Goal: Find specific page/section: Find specific page/section

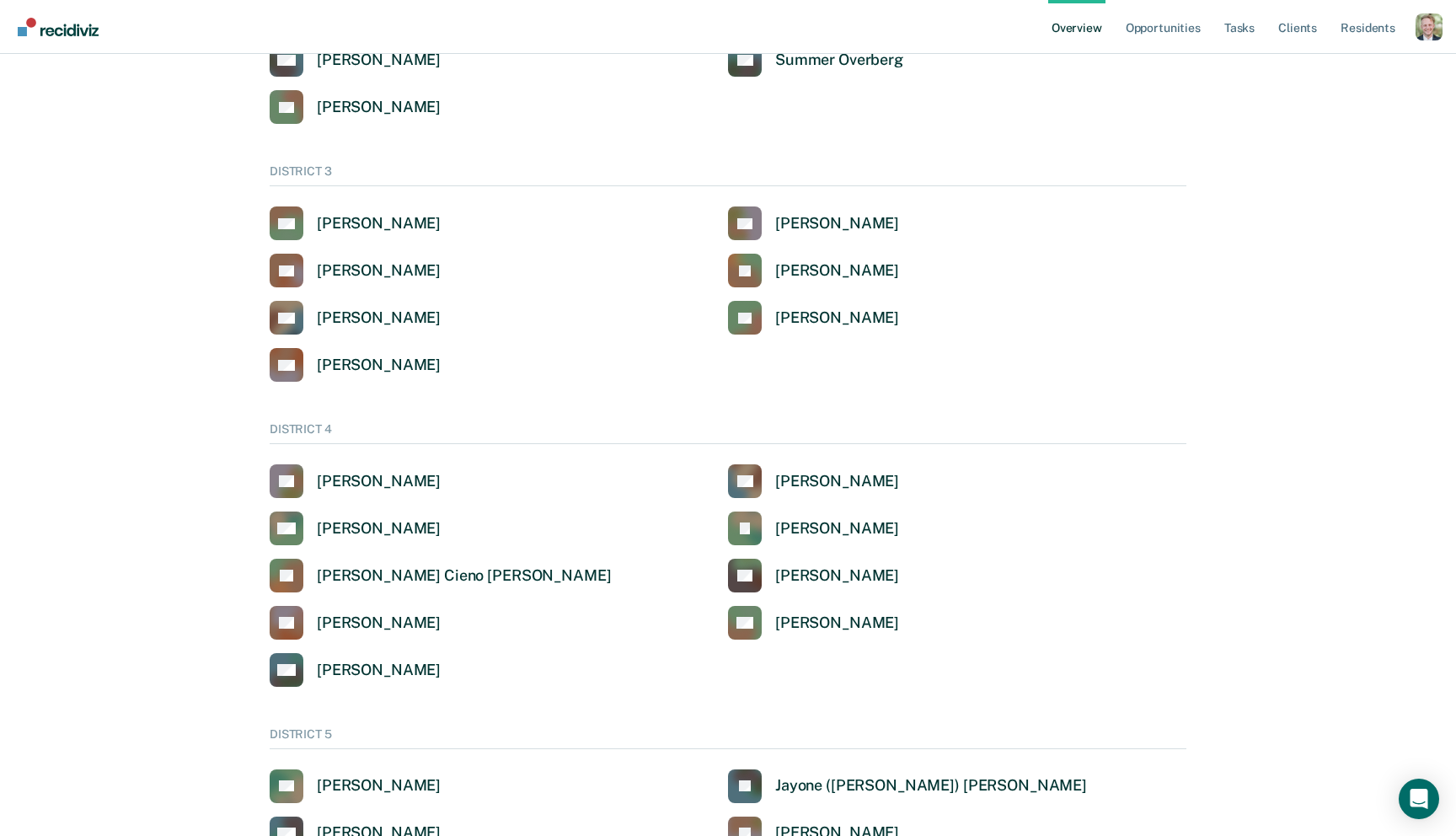
scroll to position [369, 0]
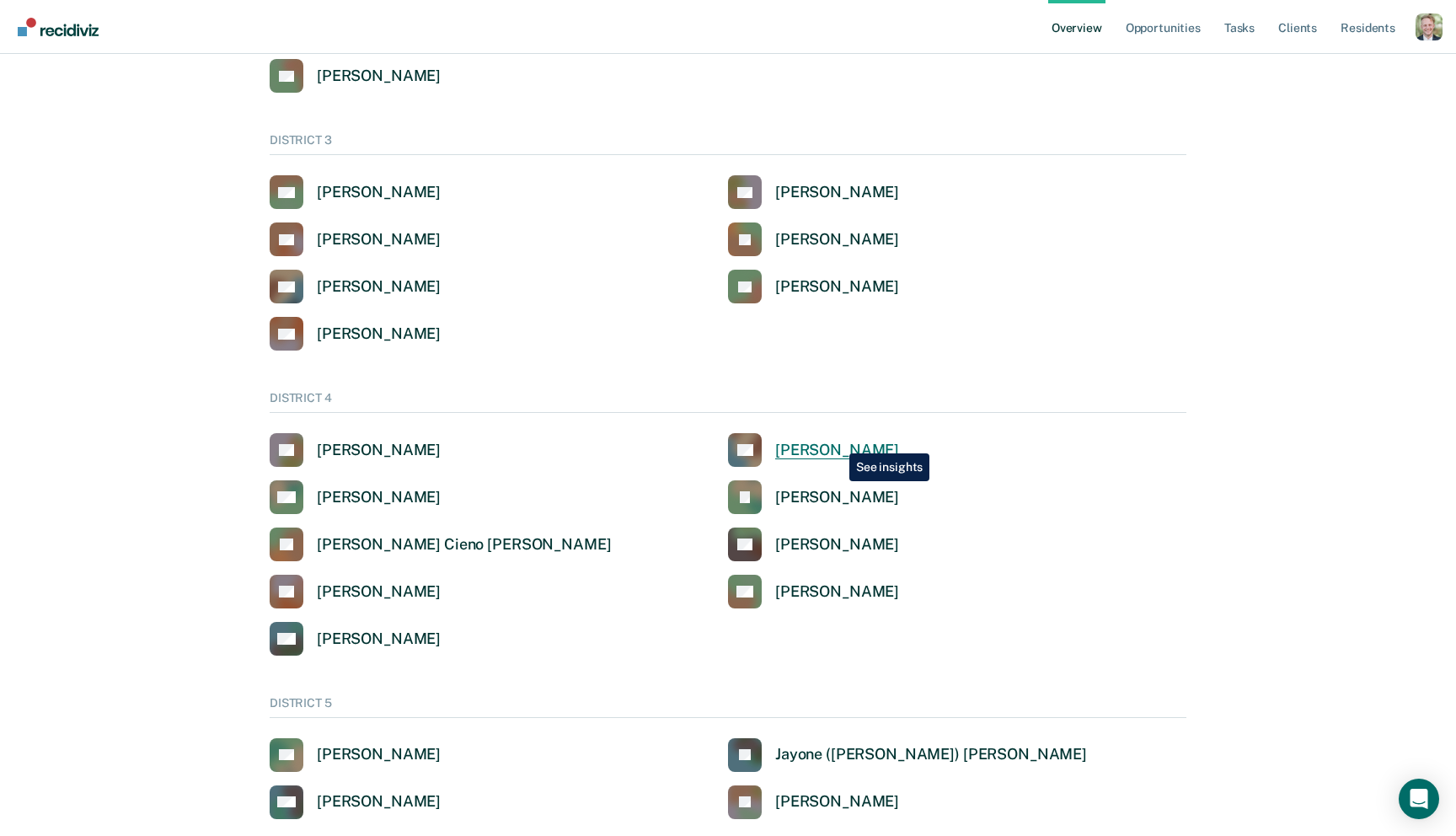
click at [837, 441] on div "Angel Andrew Dobrev" at bounding box center [837, 450] width 124 height 19
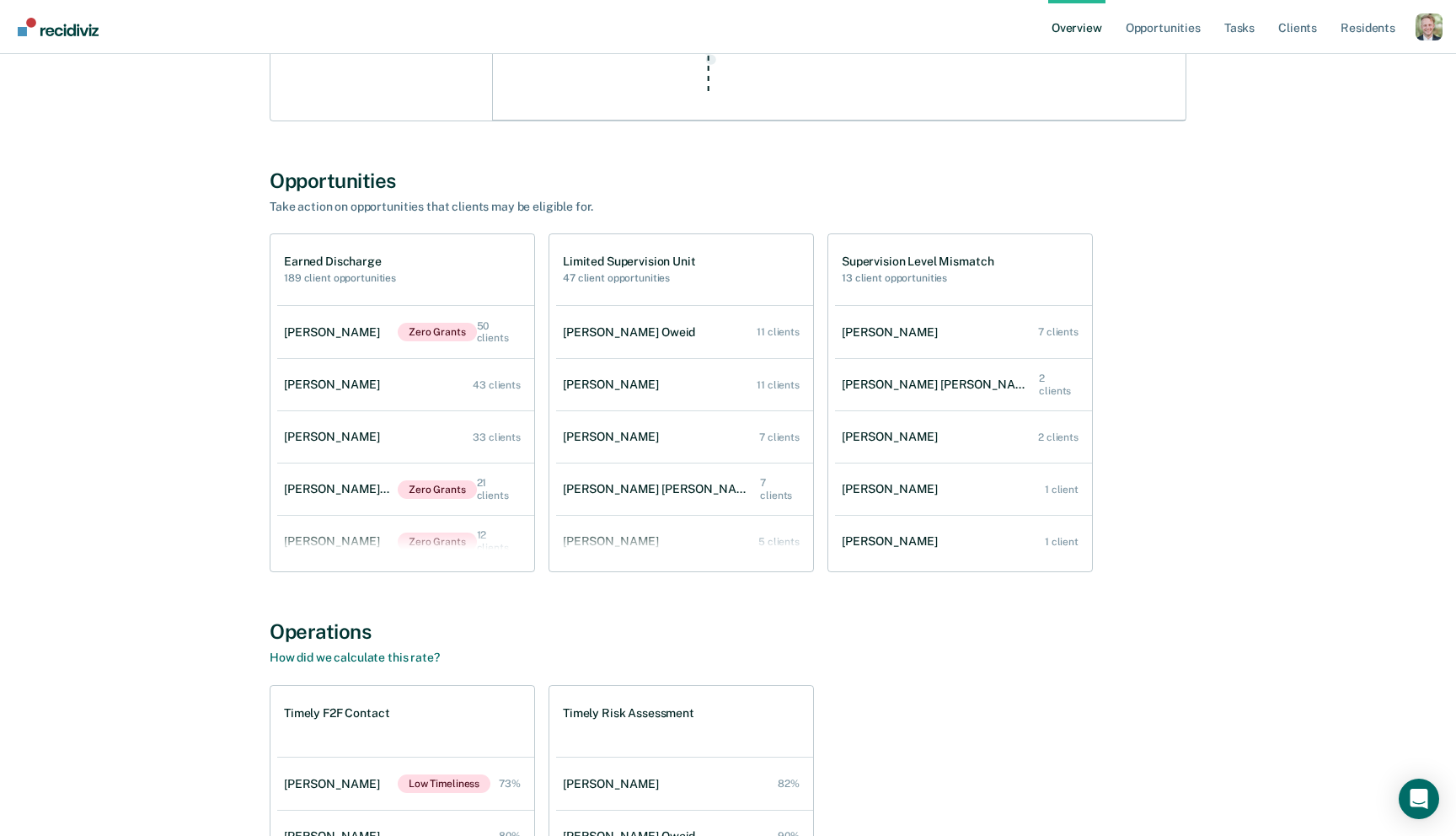
scroll to position [1284, 0]
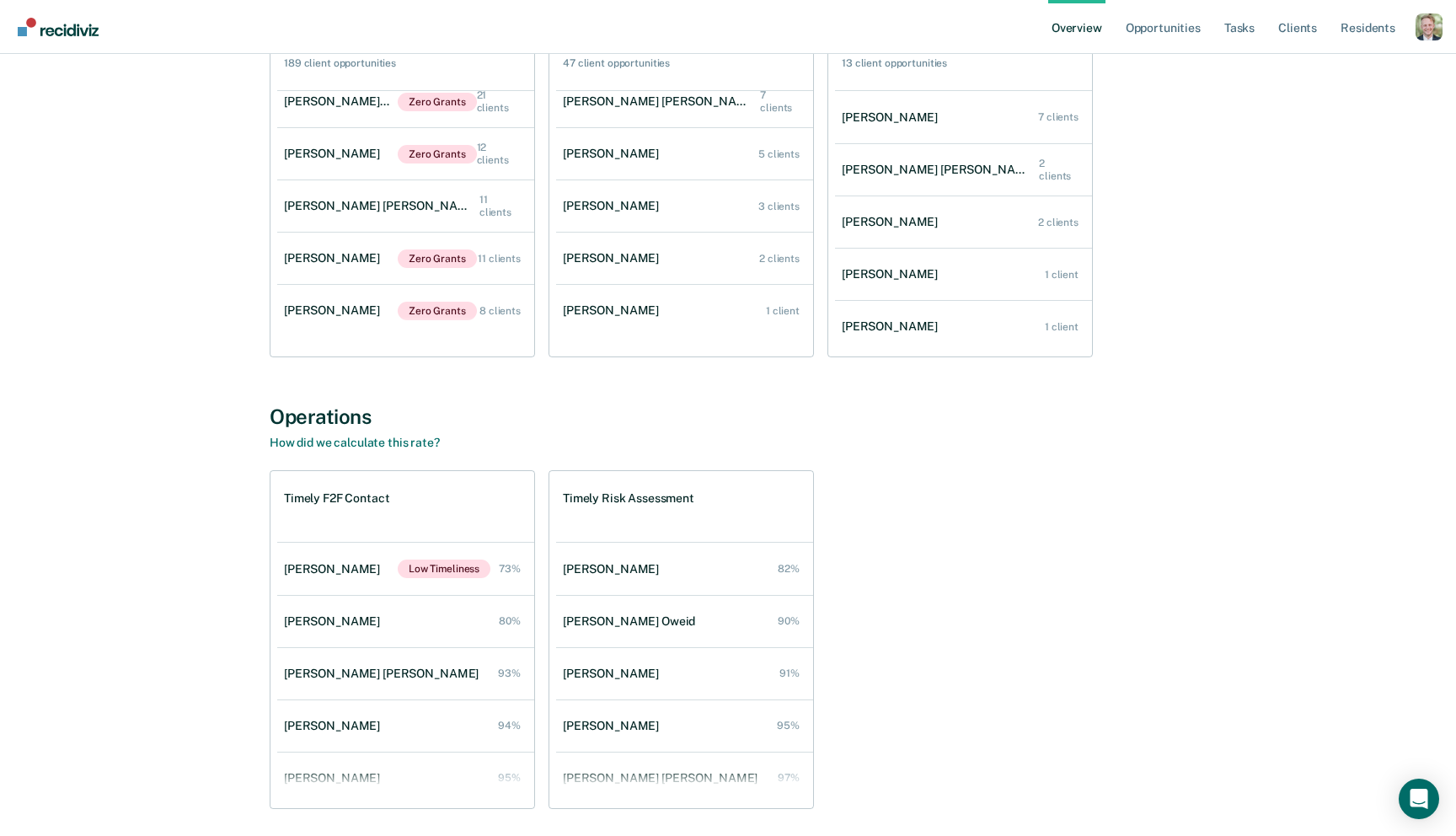
scroll to position [1556, 0]
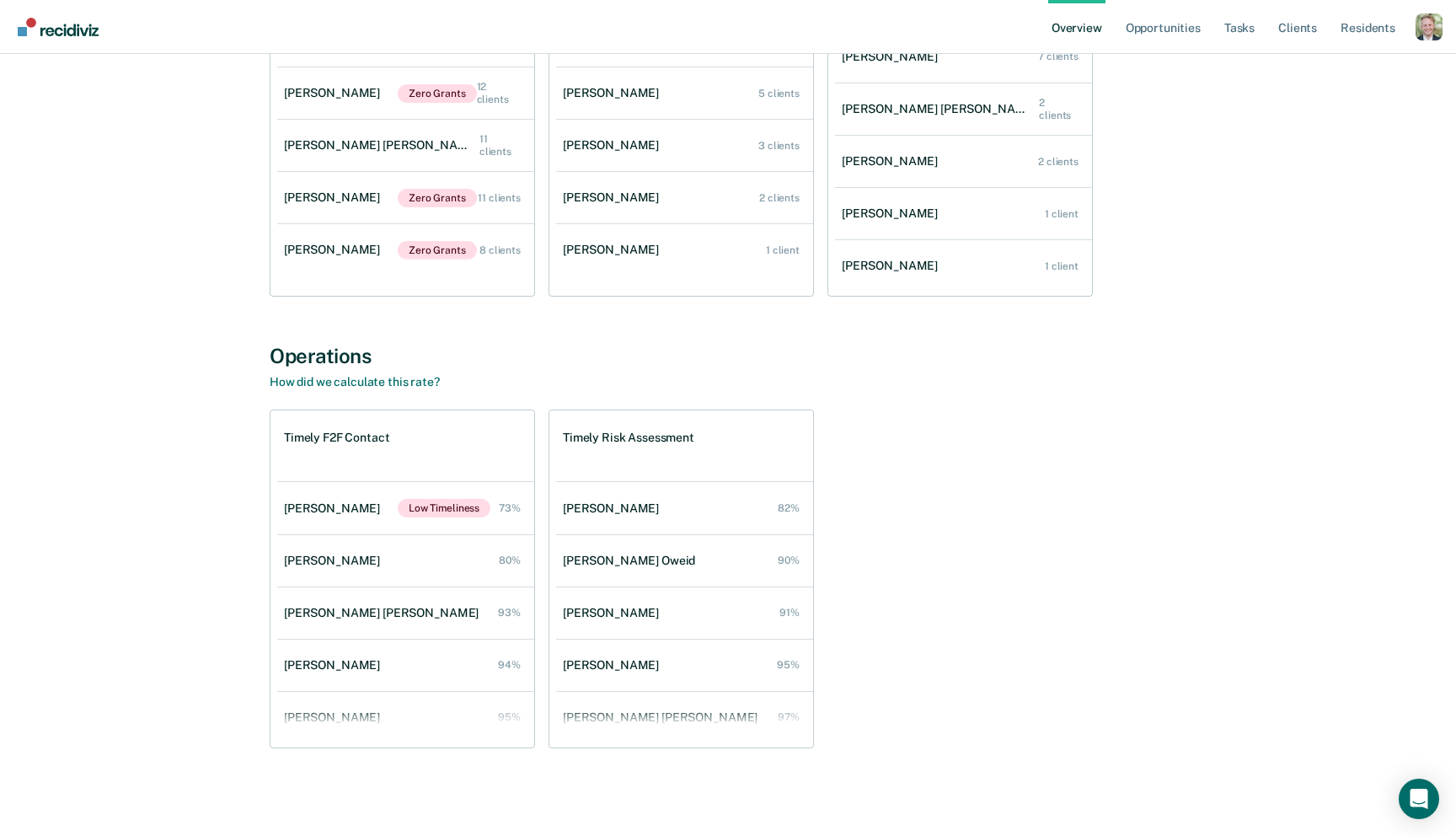
click at [611, 437] on h1 "Timely Risk Assessment" at bounding box center [628, 437] width 131 height 14
click at [714, 450] on div "Timely Risk Assessment" at bounding box center [684, 446] width 257 height 71
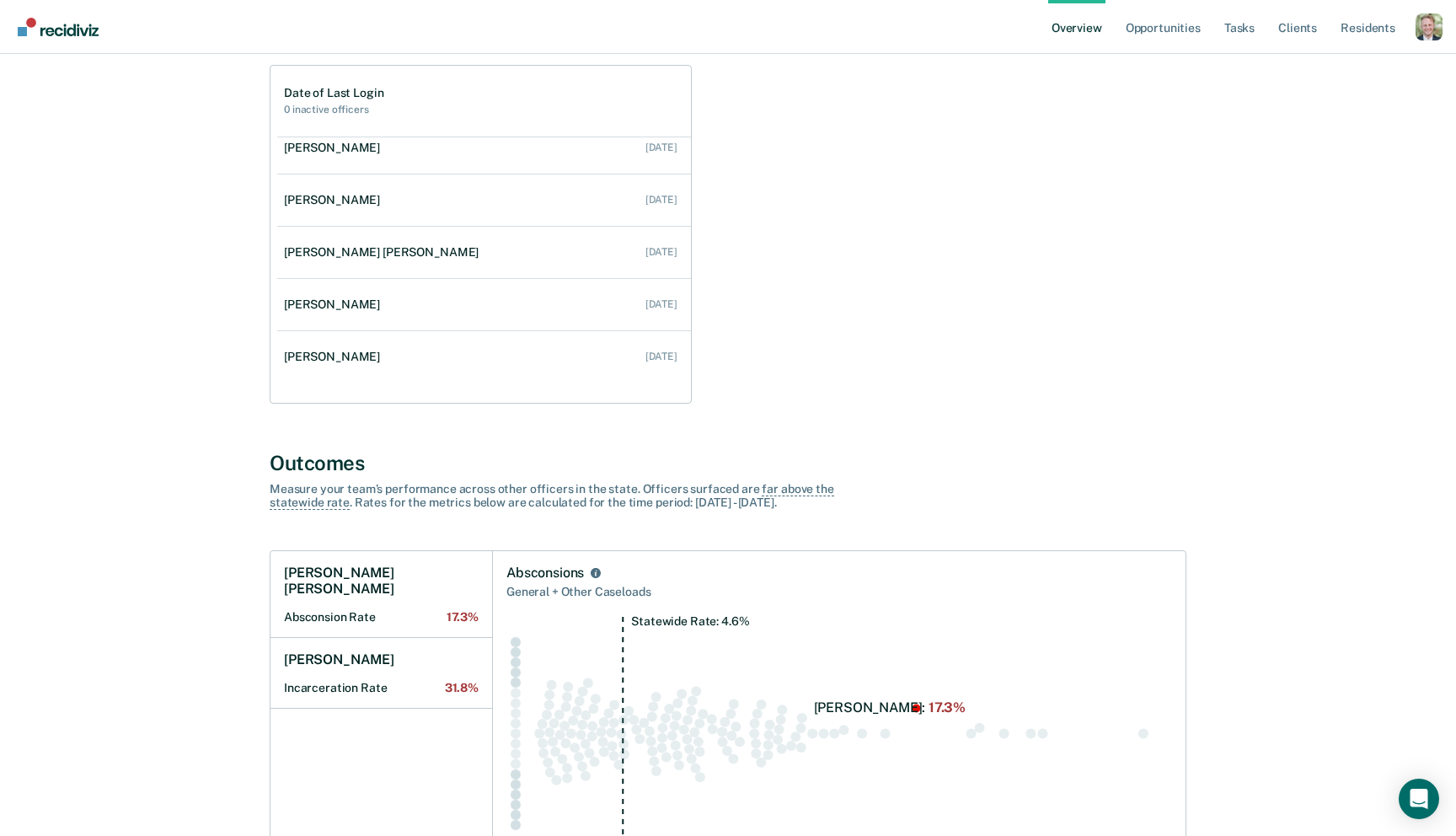
scroll to position [293, 0]
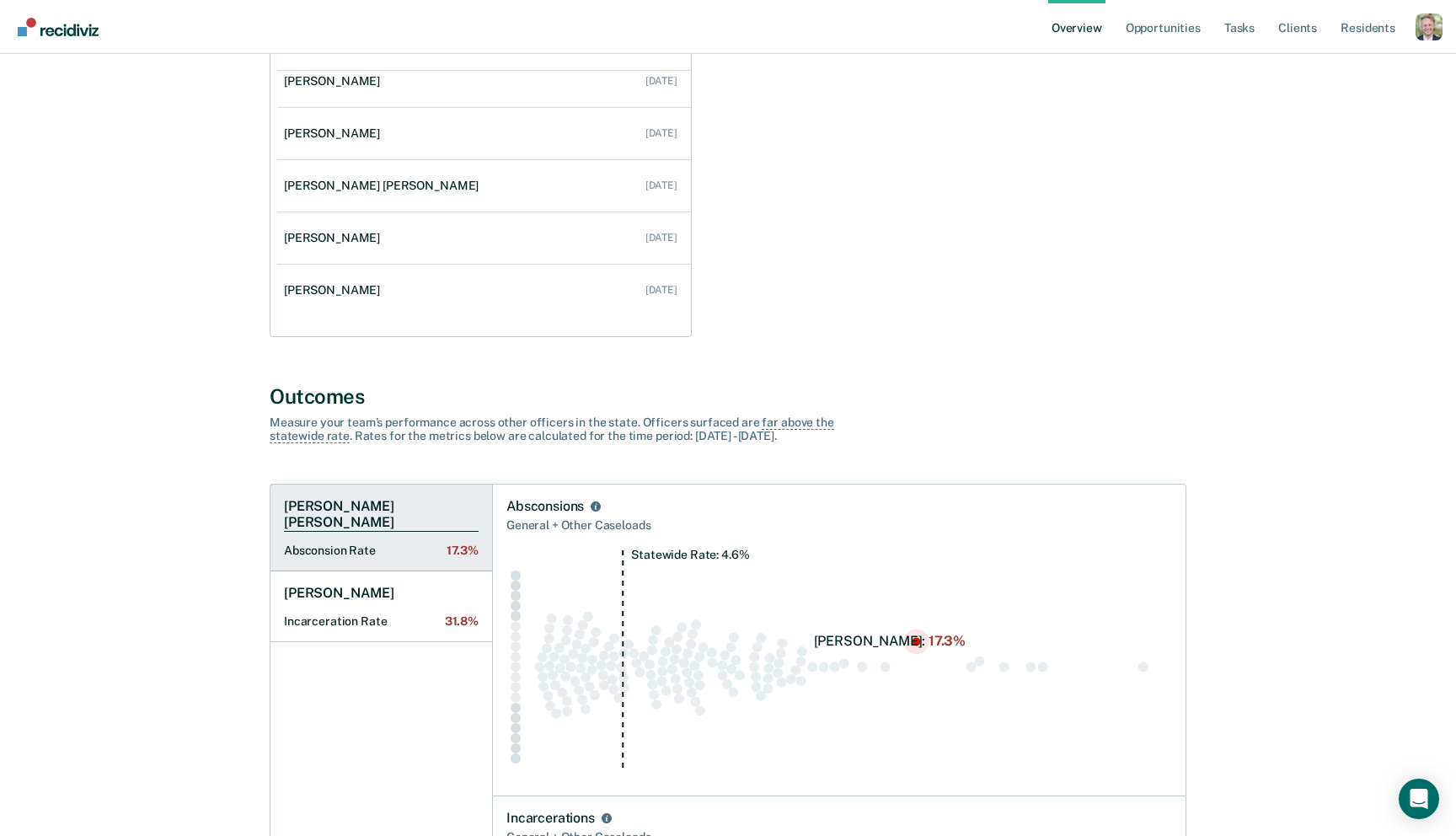
click at [307, 512] on h1 "Chantel Christina M Rose" at bounding box center [382, 514] width 195 height 33
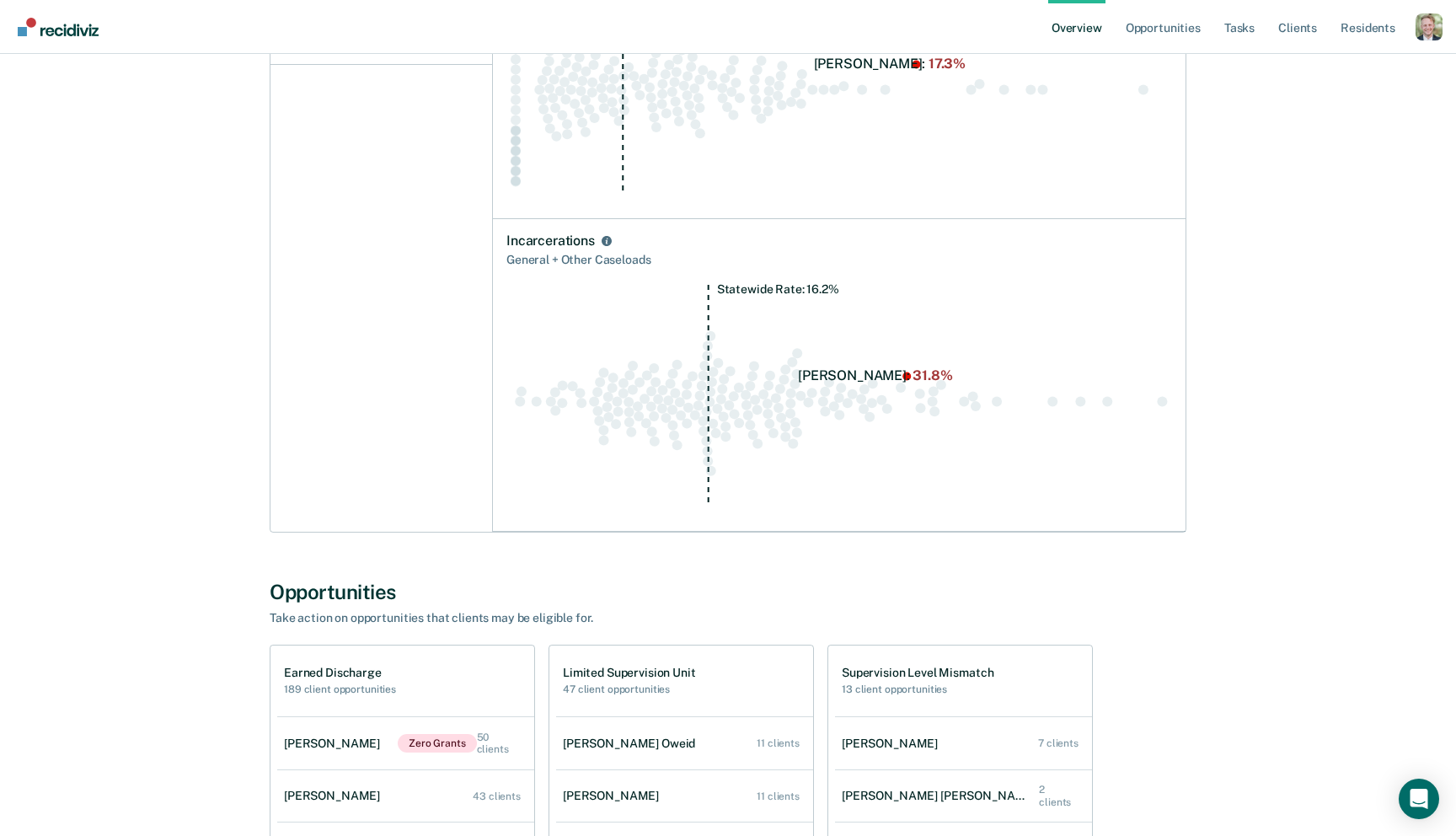
scroll to position [894, 0]
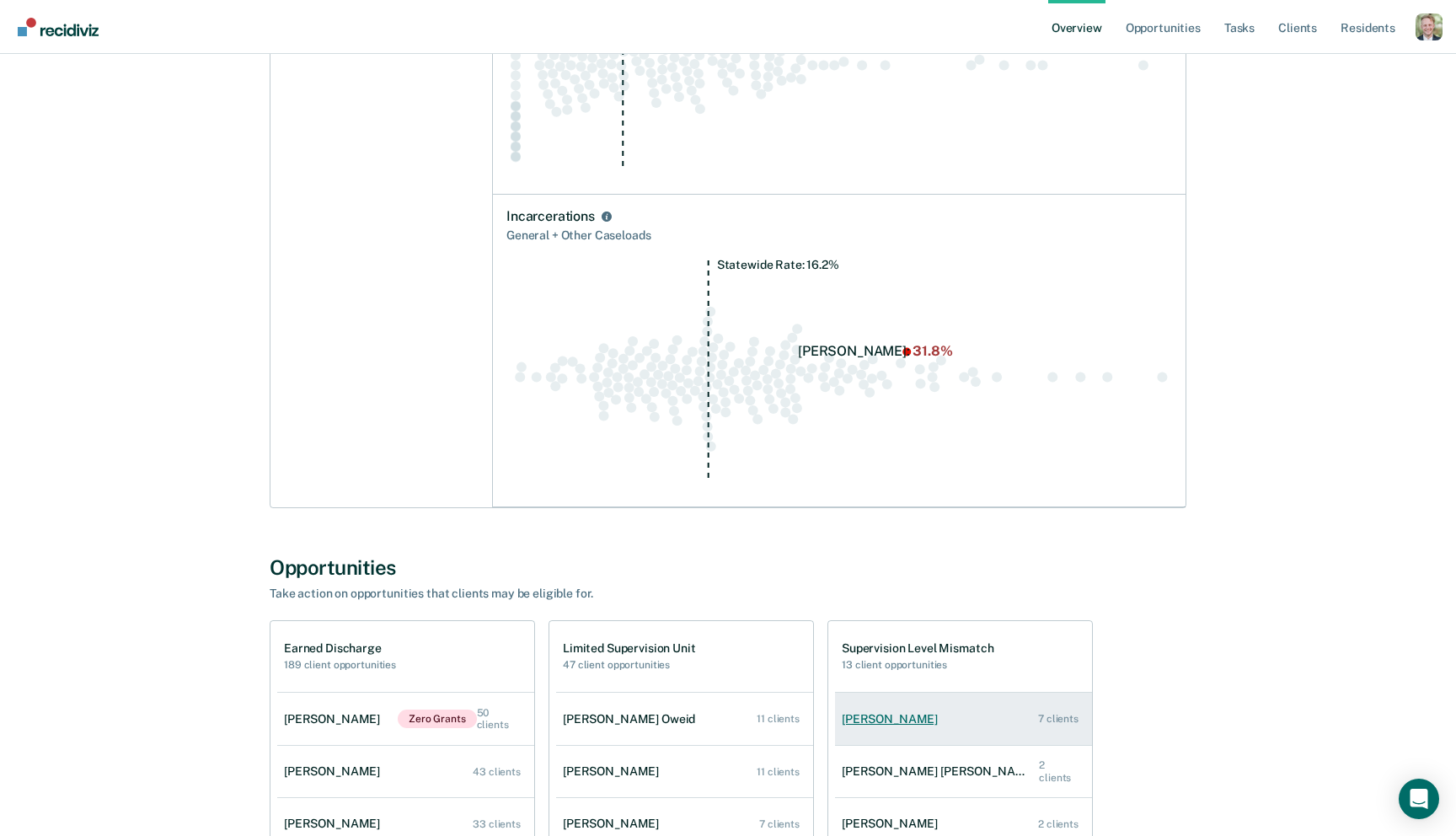
click at [885, 725] on div "Michael Diaz" at bounding box center [893, 718] width 102 height 14
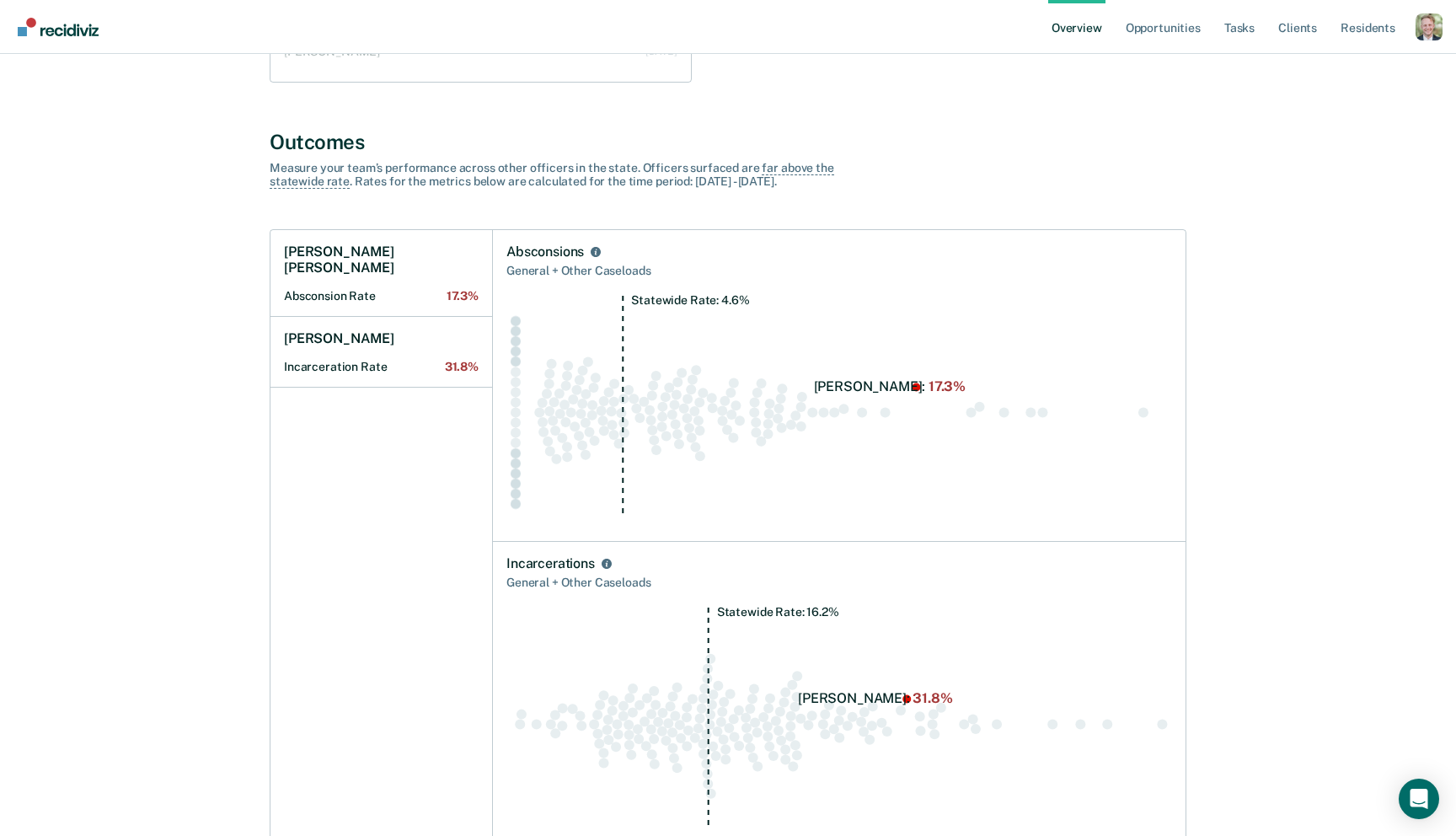
scroll to position [501, 0]
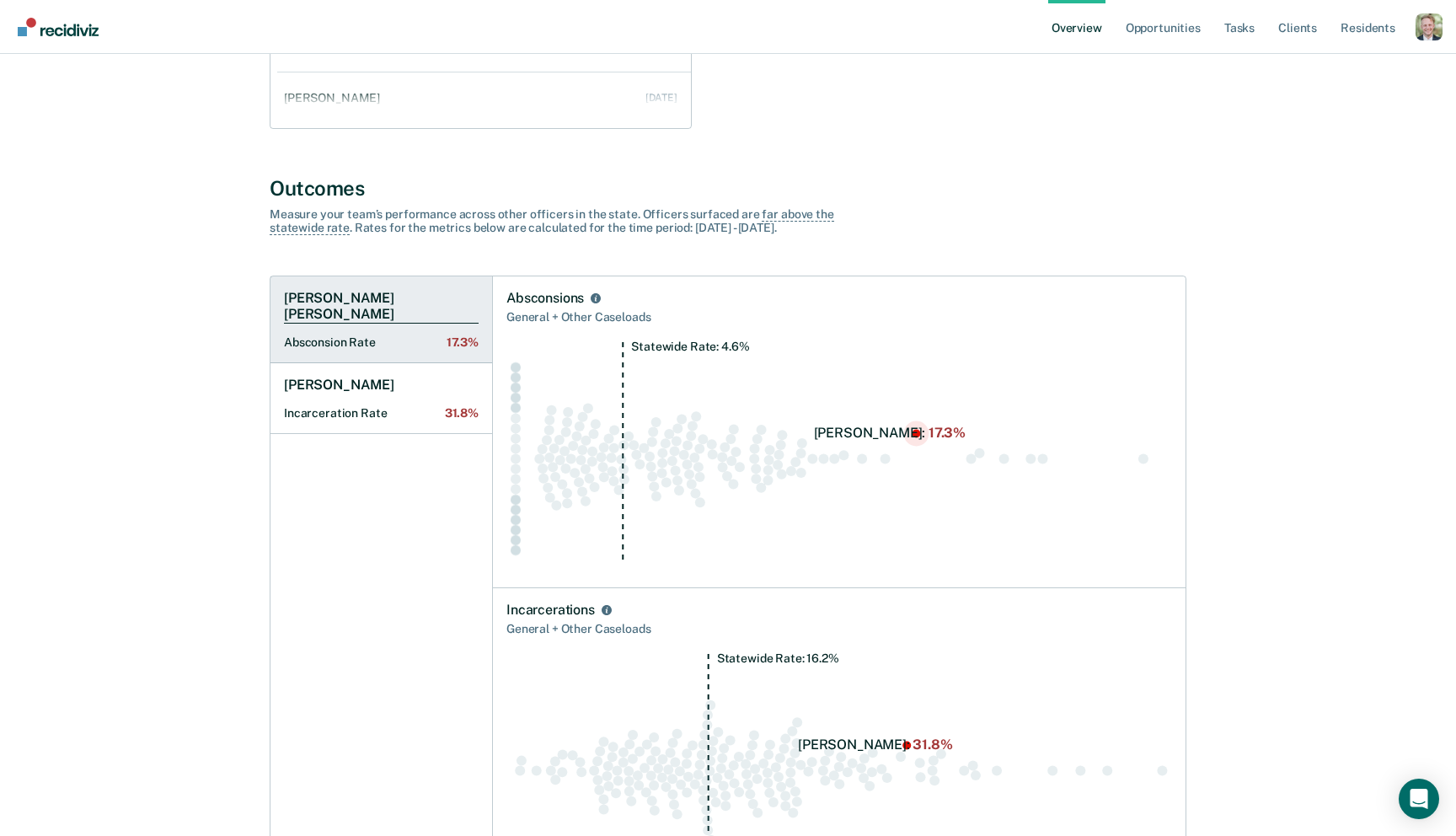
click at [383, 301] on h1 "Chantel Christina M Rose" at bounding box center [382, 306] width 195 height 33
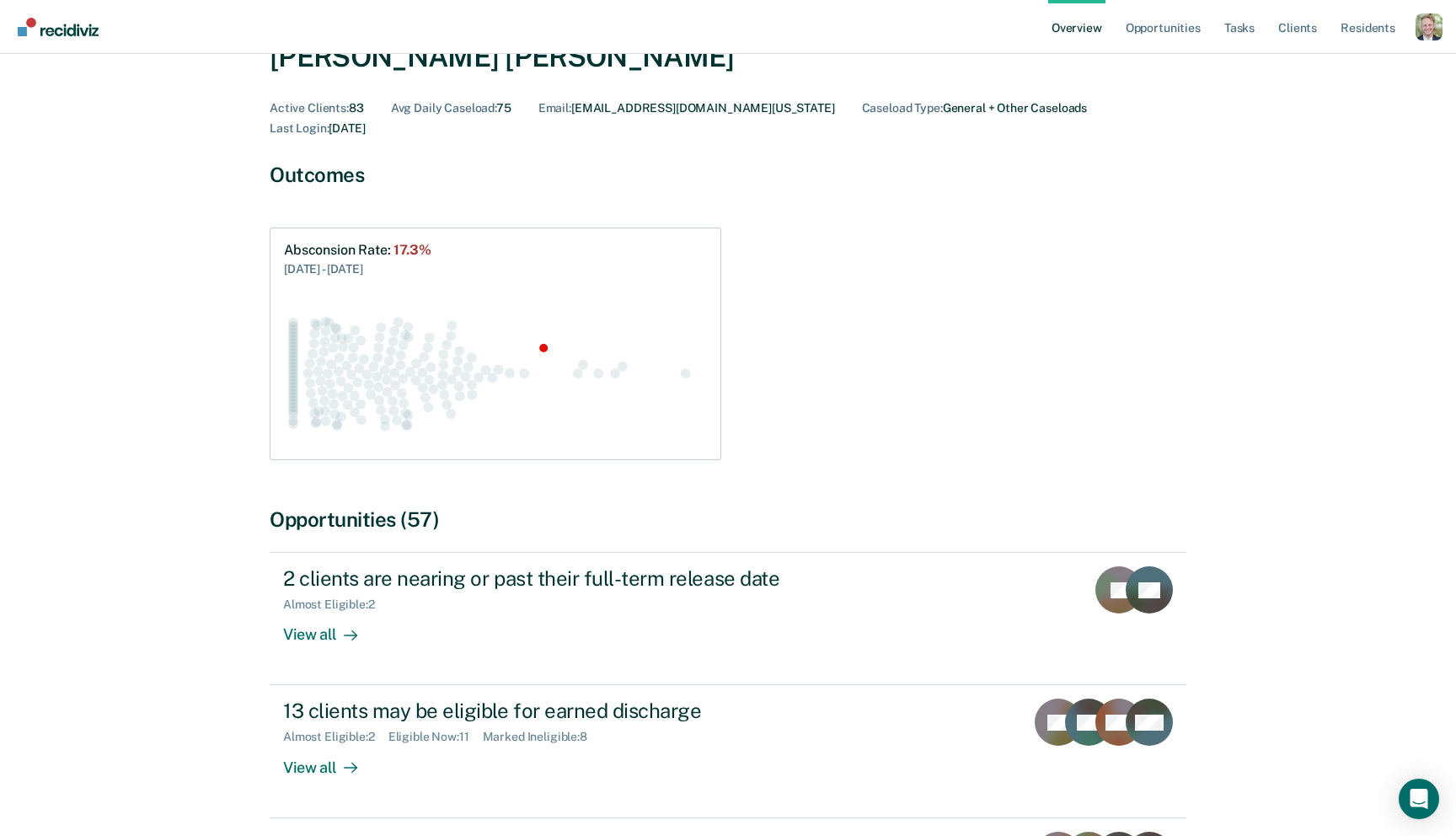
scroll to position [105, 0]
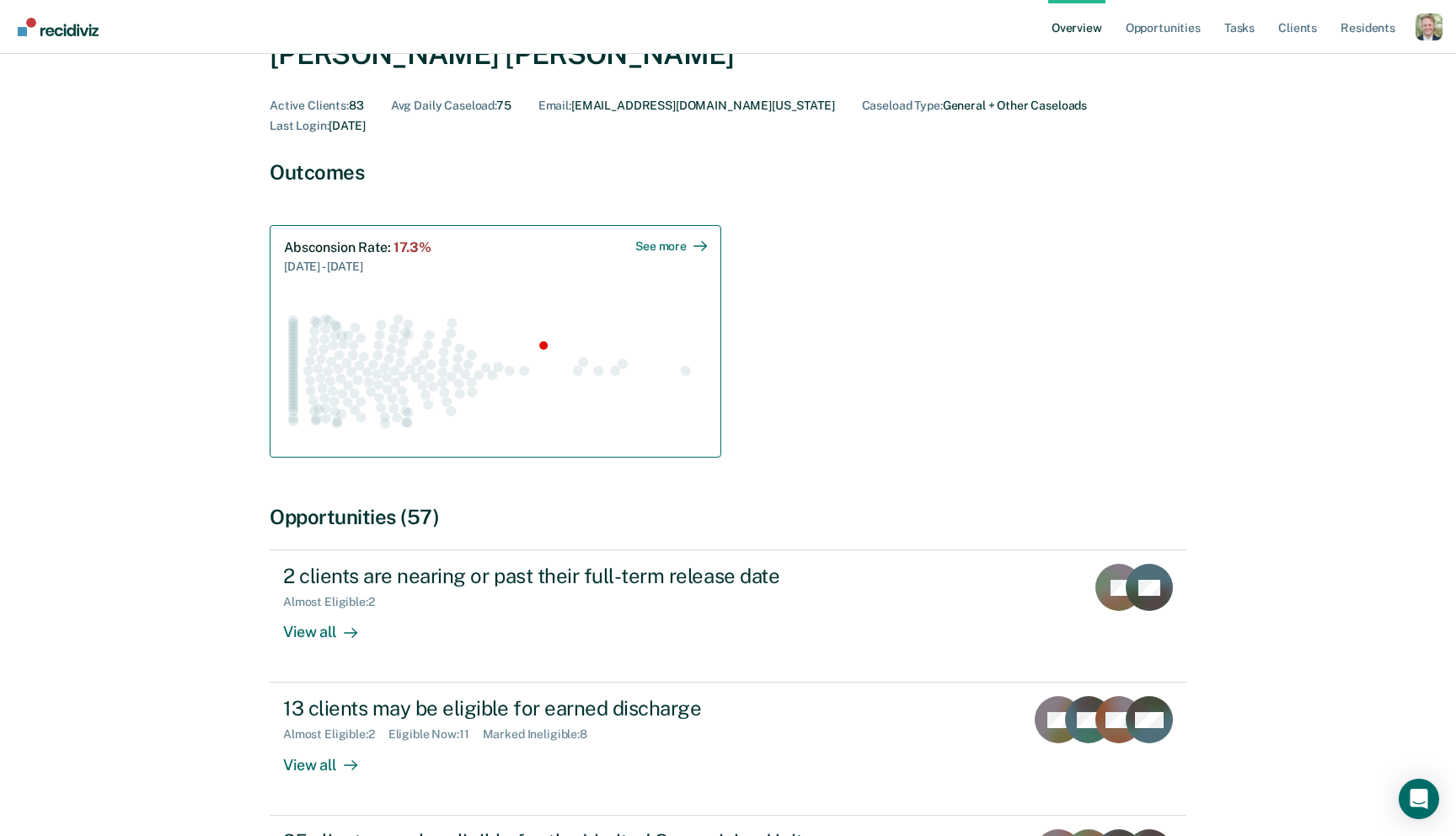
click at [641, 296] on icon "Swarm plot of all absconsion rates in the state for NOT_SEX_OFFENSE caseloads, …" at bounding box center [496, 370] width 423 height 148
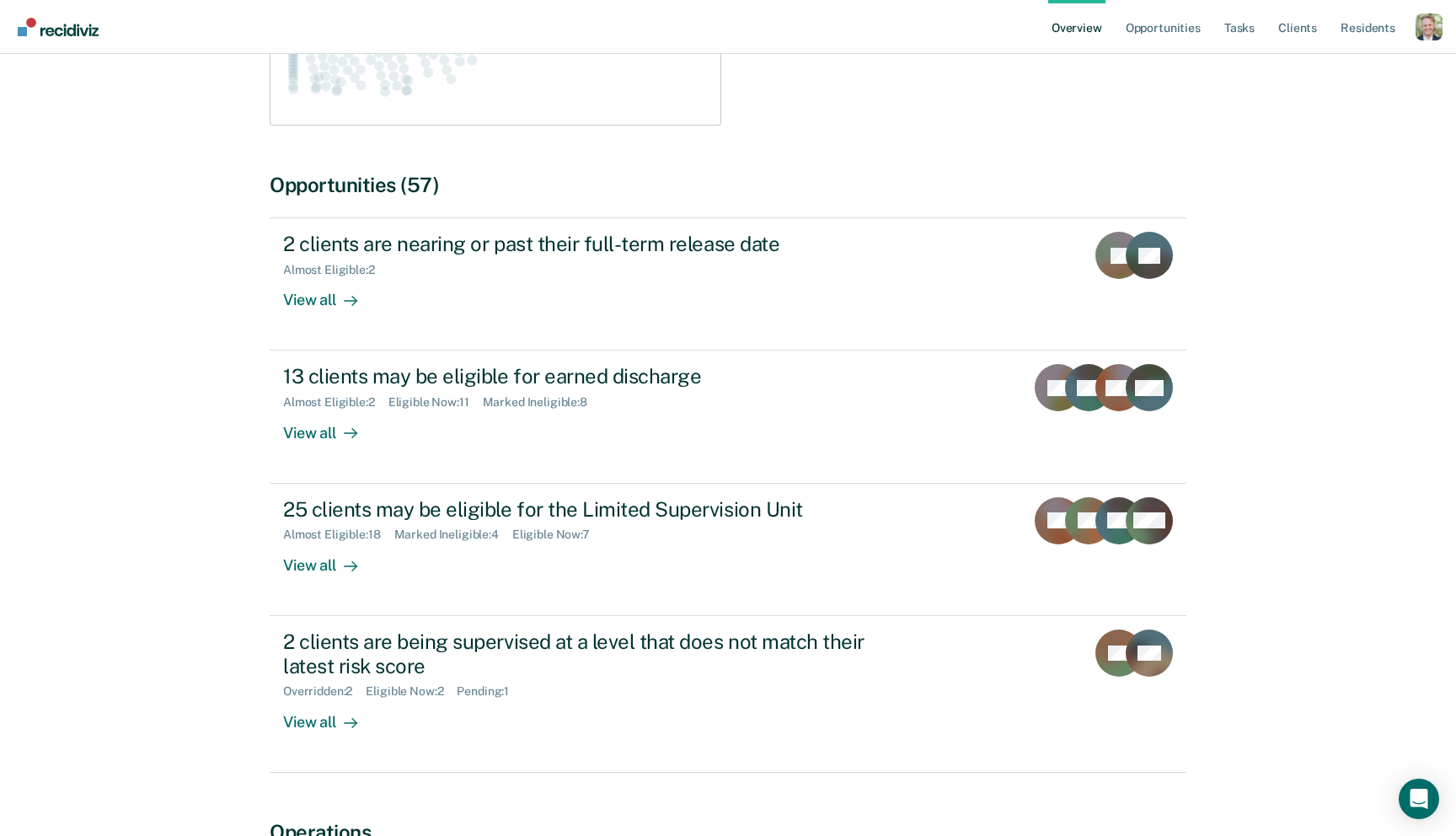
scroll to position [439, 0]
